Goal: Task Accomplishment & Management: Manage account settings

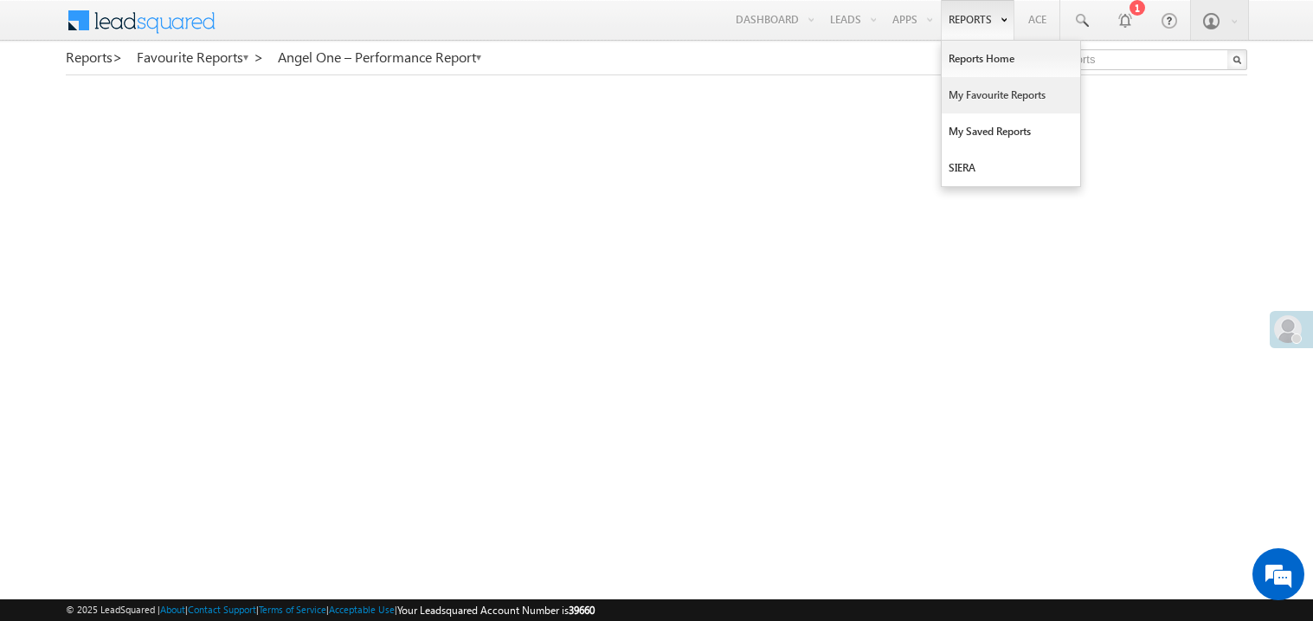
click at [970, 95] on link "My Favourite Reports" at bounding box center [1011, 95] width 139 height 36
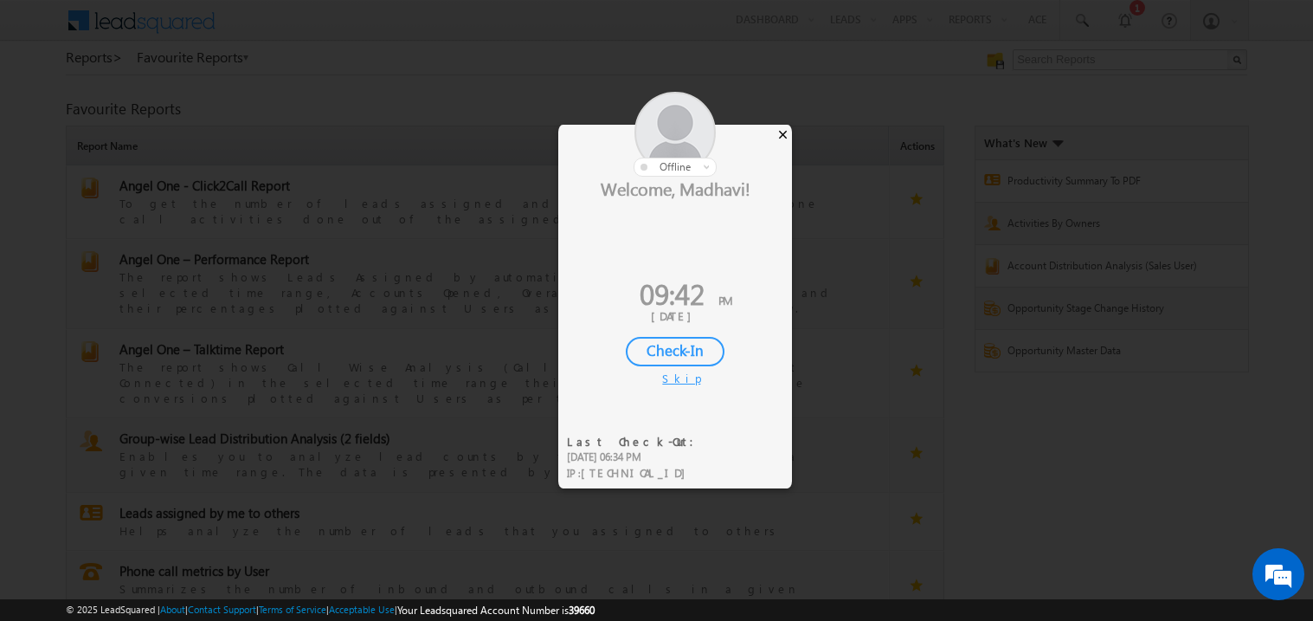
click at [783, 136] on div "×" at bounding box center [783, 134] width 18 height 19
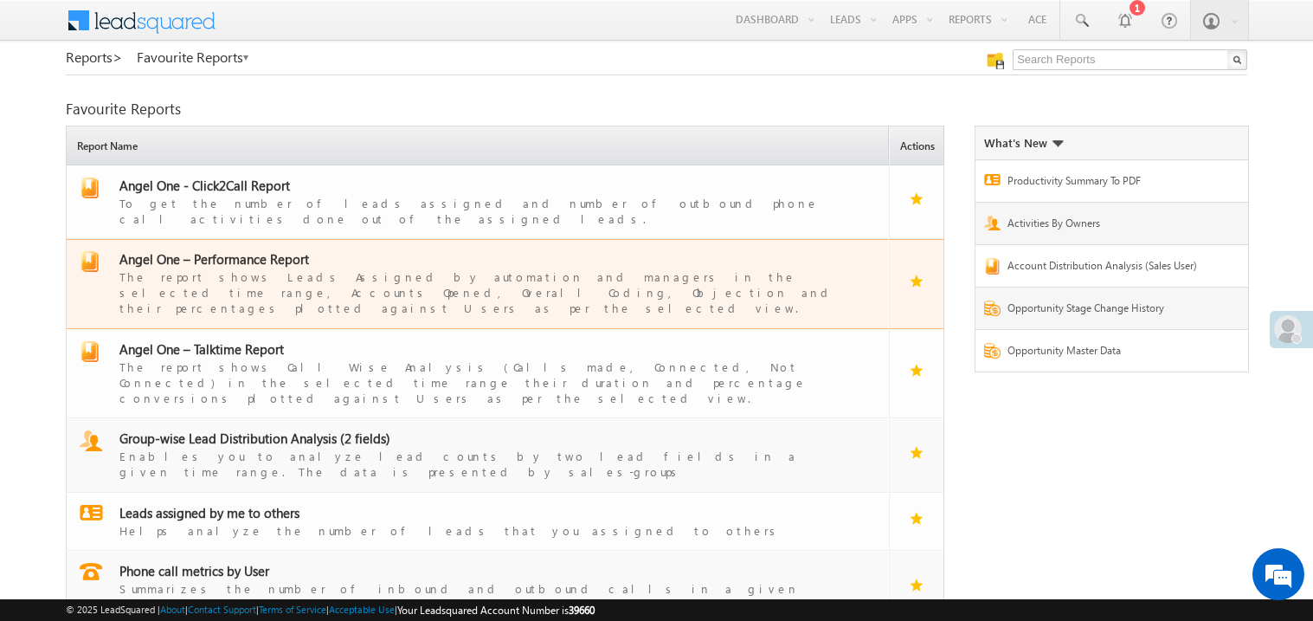
click at [244, 250] on span "Angel One – Performance Report" at bounding box center [214, 258] width 190 height 17
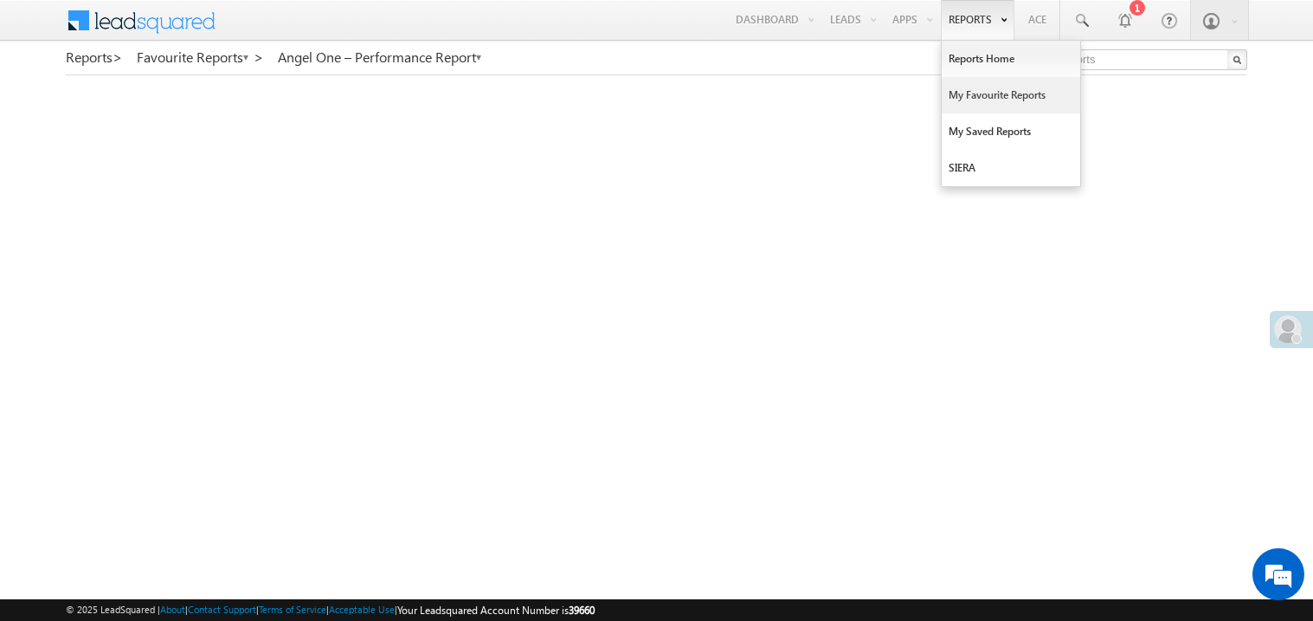
click at [968, 94] on link "My Favourite Reports" at bounding box center [1011, 95] width 139 height 36
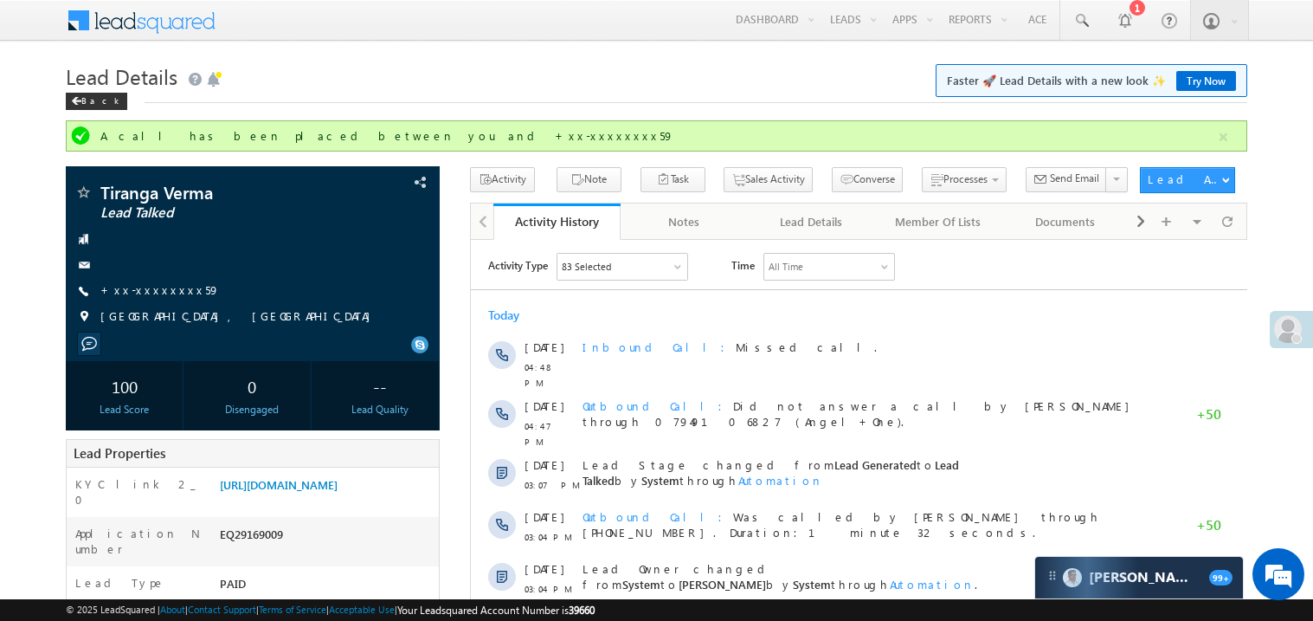
click at [151, 294] on link "+xx-xxxxxxxx59" at bounding box center [159, 289] width 119 height 15
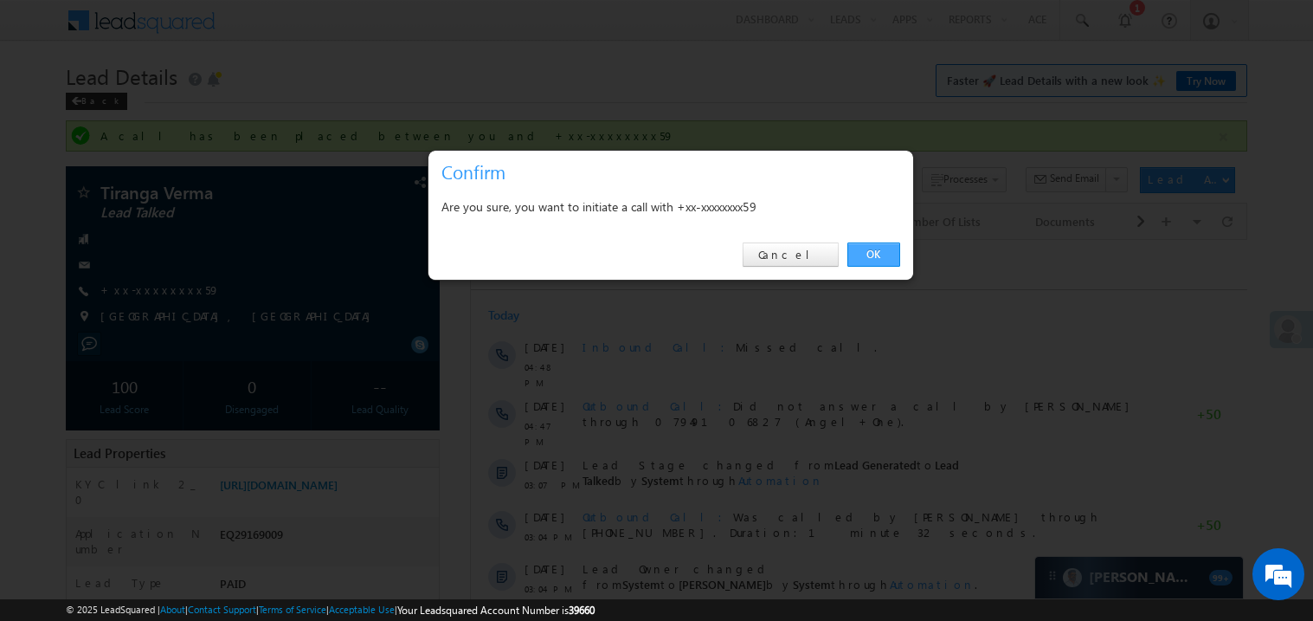
click at [875, 256] on link "OK" at bounding box center [873, 254] width 53 height 24
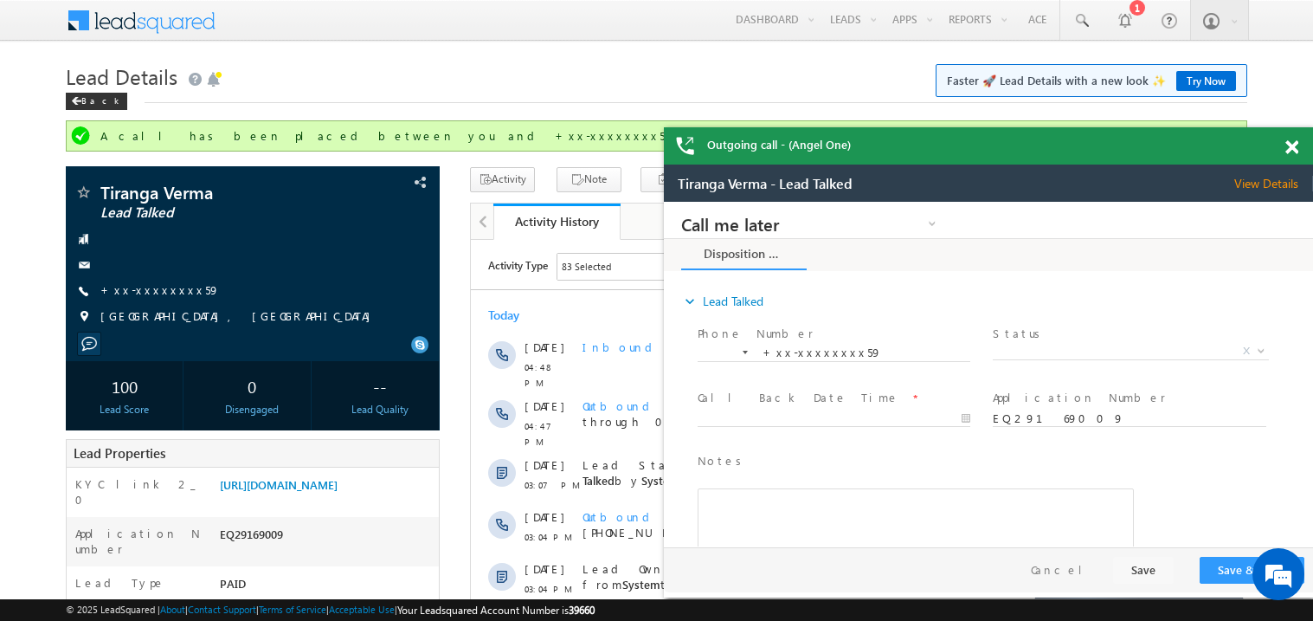
click at [1293, 143] on span at bounding box center [1291, 147] width 13 height 15
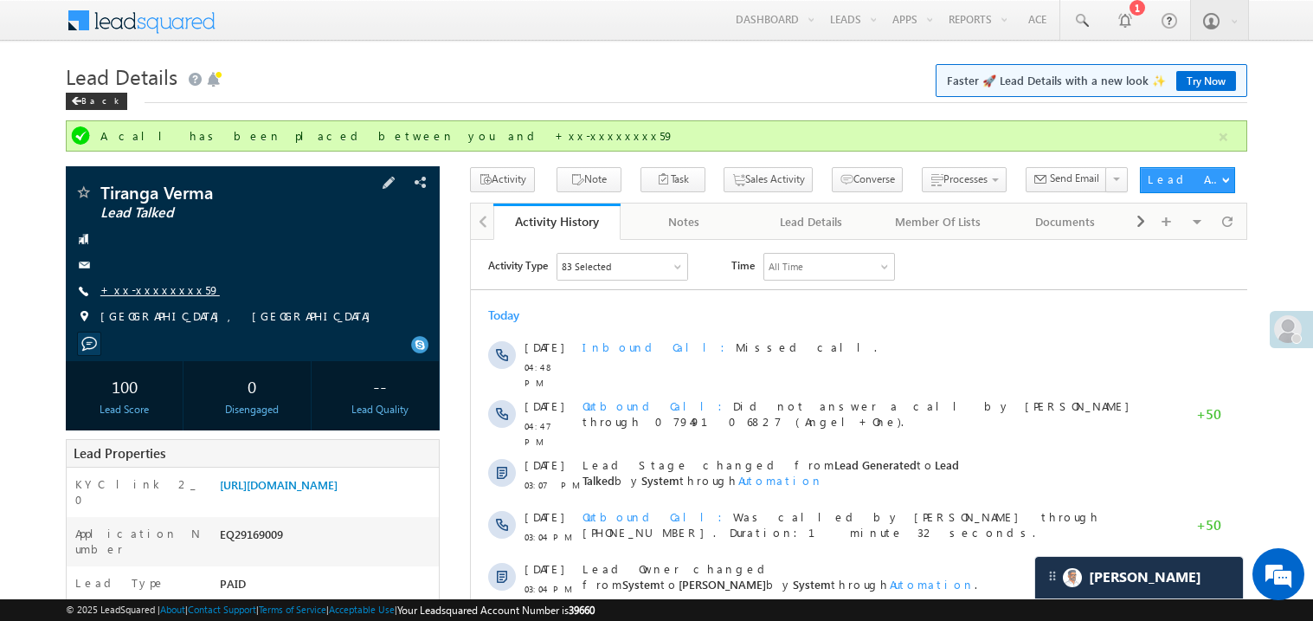
click at [167, 291] on link "+xx-xxxxxxxx59" at bounding box center [159, 289] width 119 height 15
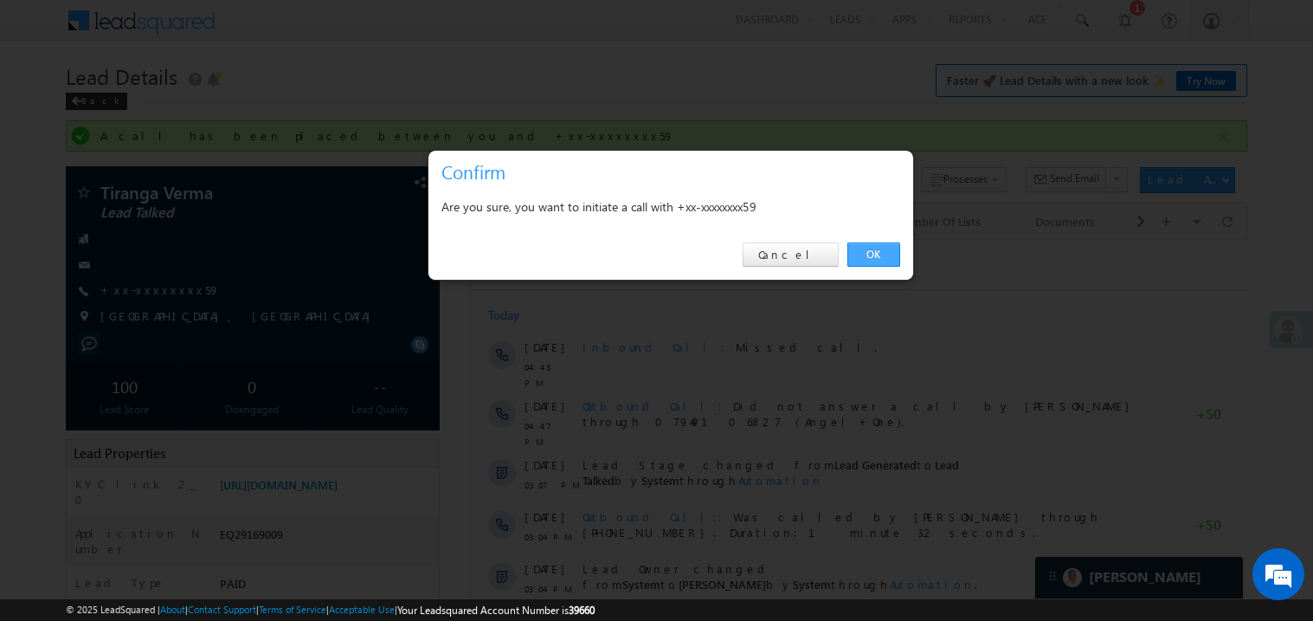
click at [866, 248] on link "OK" at bounding box center [873, 254] width 53 height 24
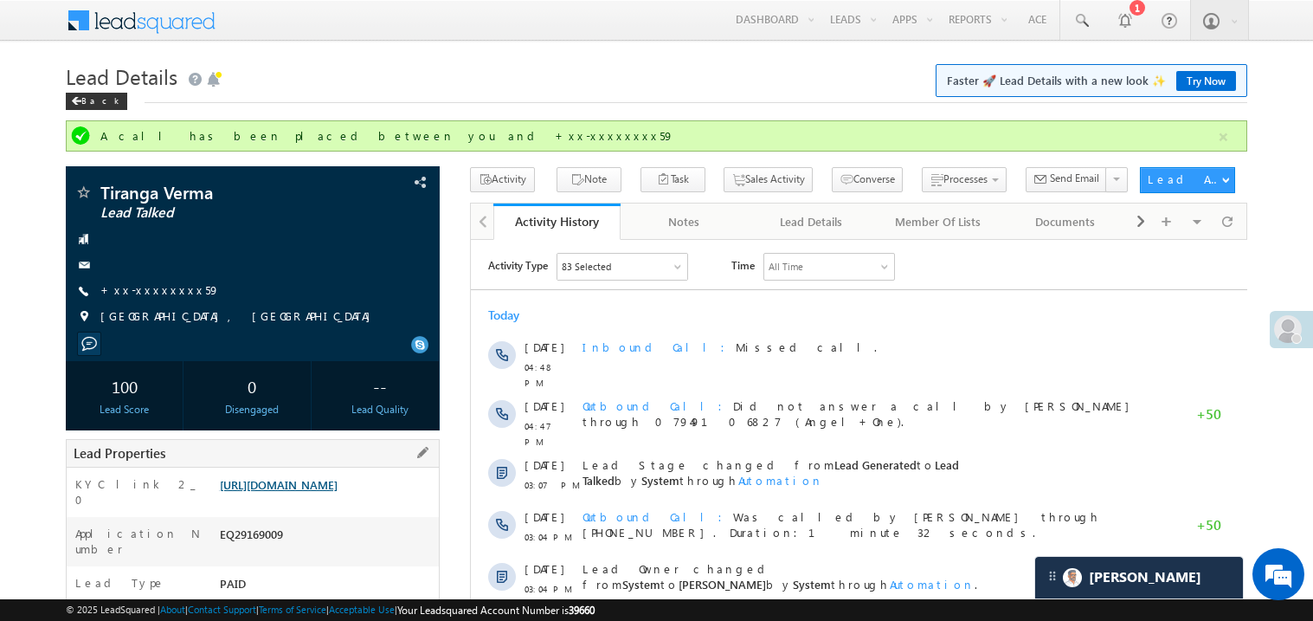
click at [331, 492] on link "https://angelbroking1-pk3em7sa.customui-test.leadsquared.com?leadId=8f664ca6-86…" at bounding box center [279, 484] width 118 height 15
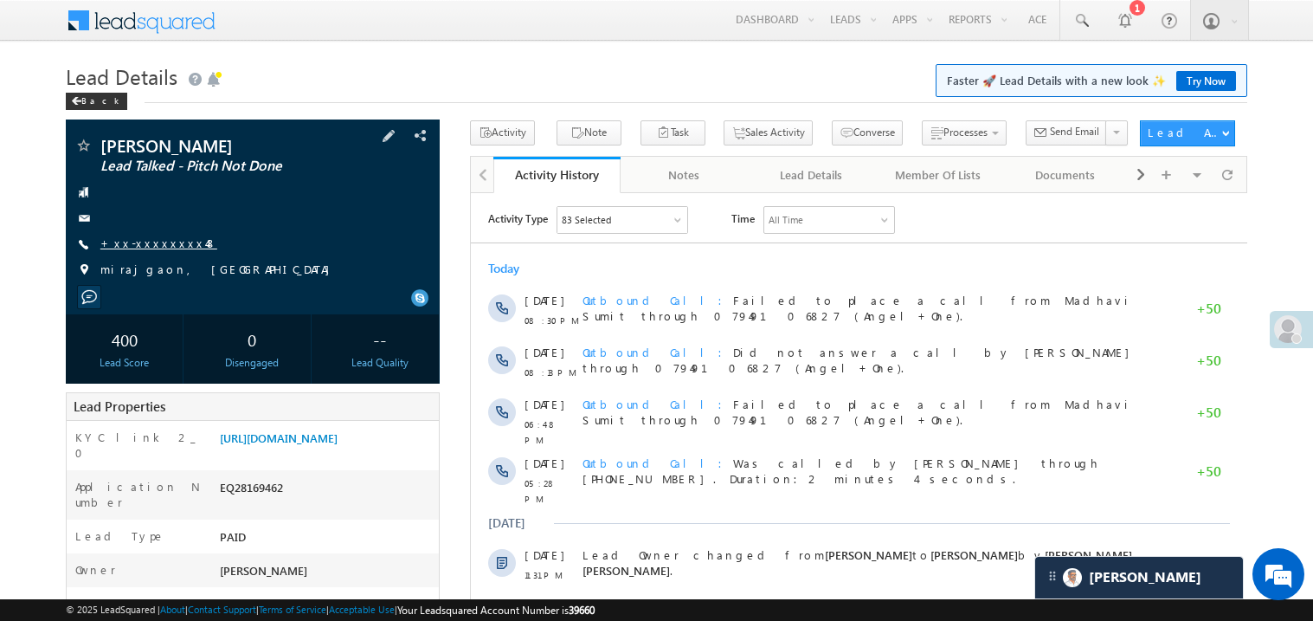
click at [152, 244] on link "+xx-xxxxxxxx48" at bounding box center [158, 242] width 117 height 15
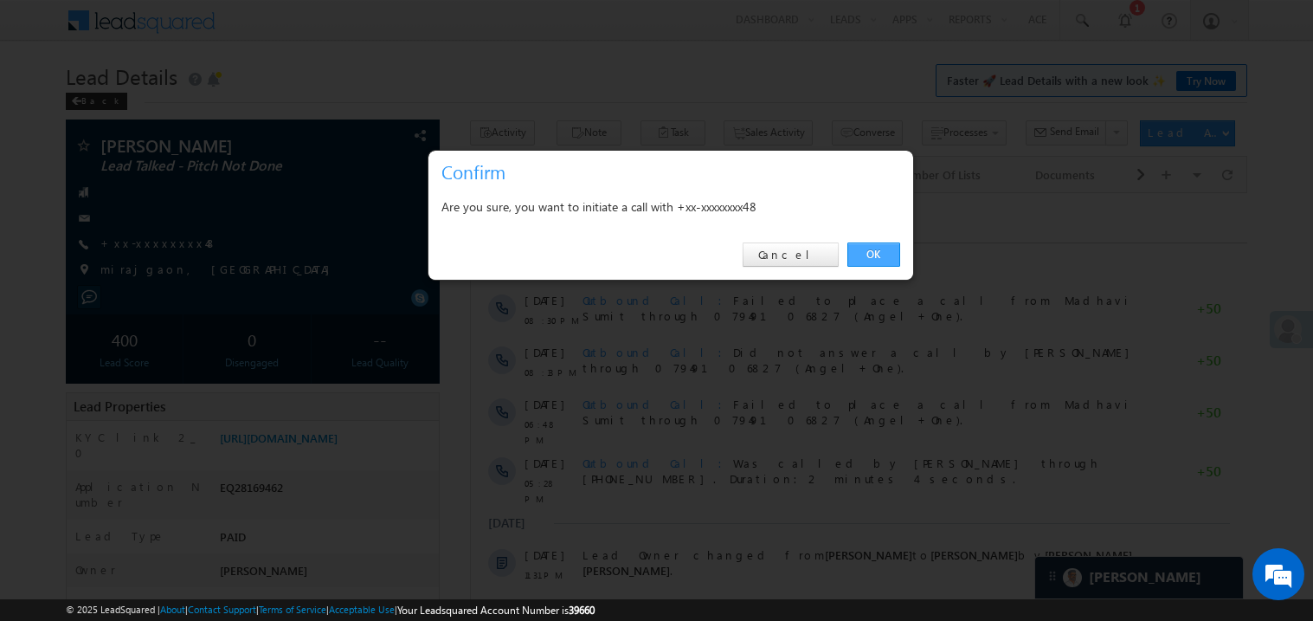
click at [873, 253] on link "OK" at bounding box center [873, 254] width 53 height 24
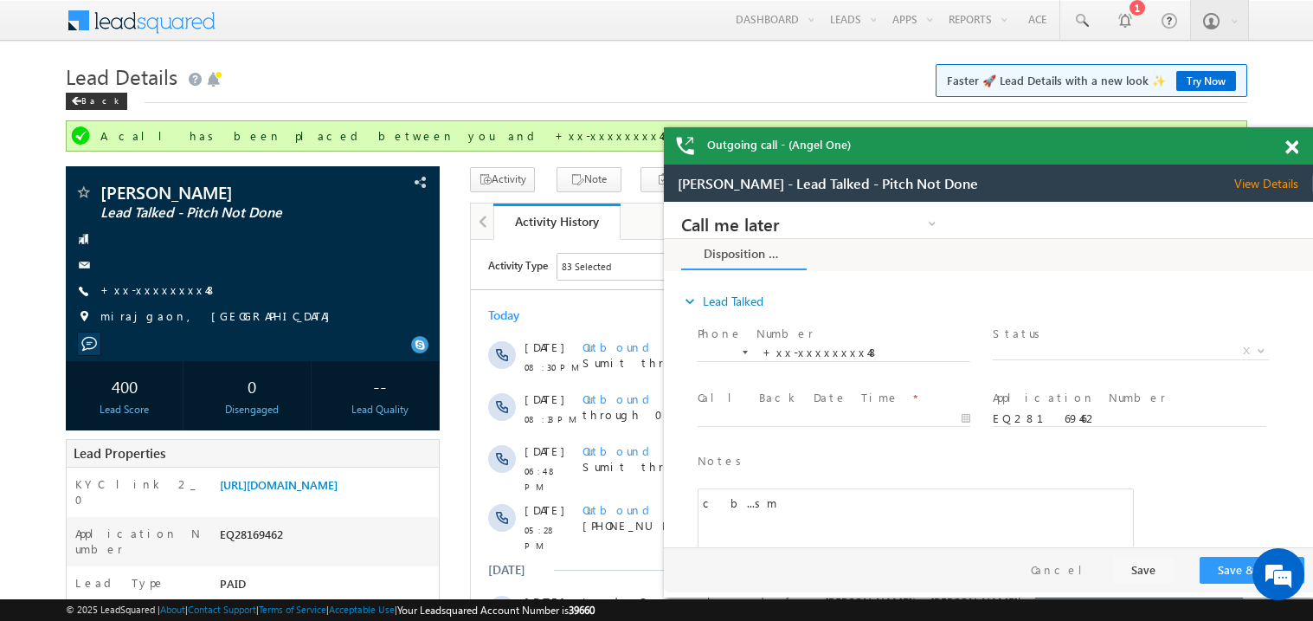
click at [1297, 150] on span at bounding box center [1291, 147] width 13 height 15
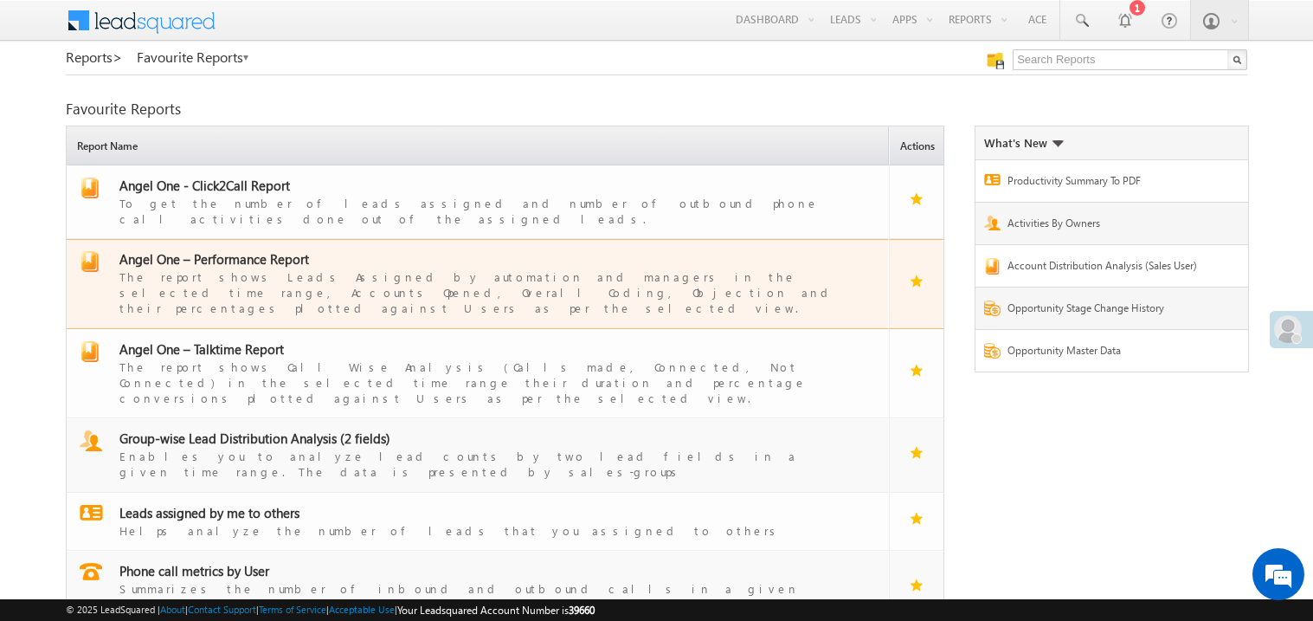
click at [242, 250] on span "Angel One – Performance Report" at bounding box center [214, 258] width 190 height 17
